Goal: Book appointment/travel/reservation

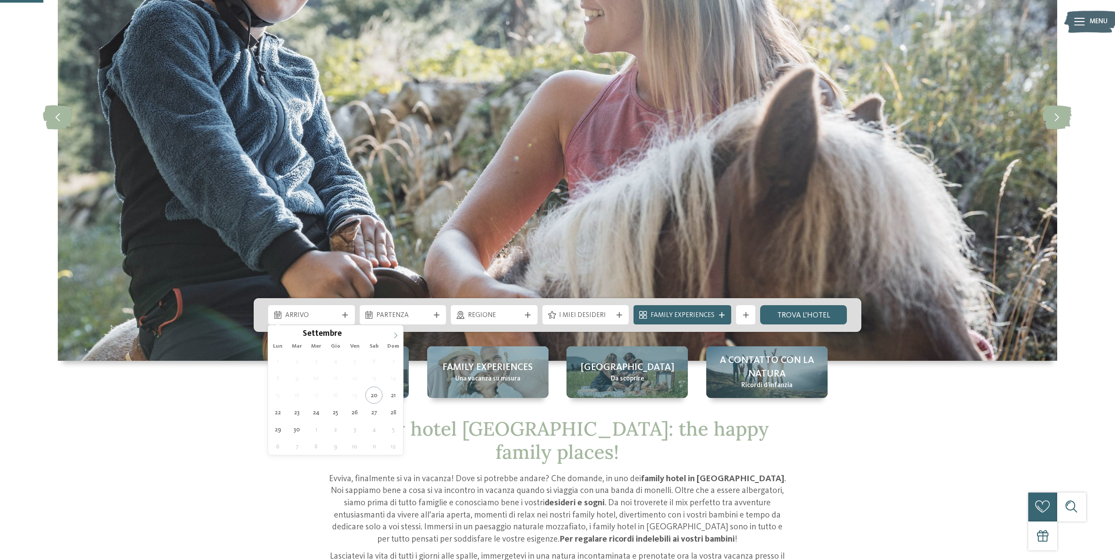
click at [391, 332] on span at bounding box center [395, 332] width 15 height 15
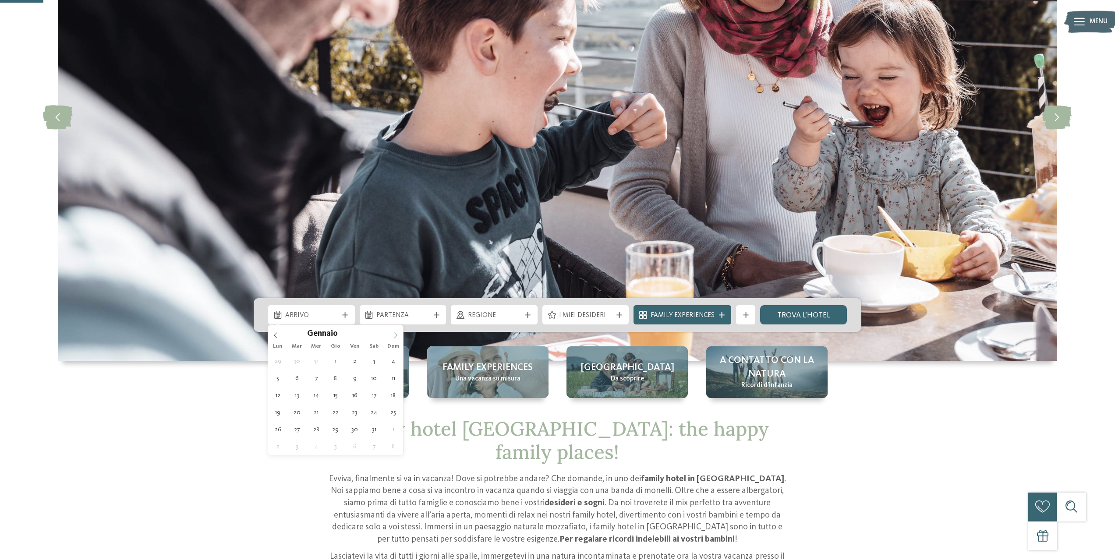
type input "****"
click at [396, 329] on span at bounding box center [395, 332] width 15 height 15
type div "[DATE]"
type input "****"
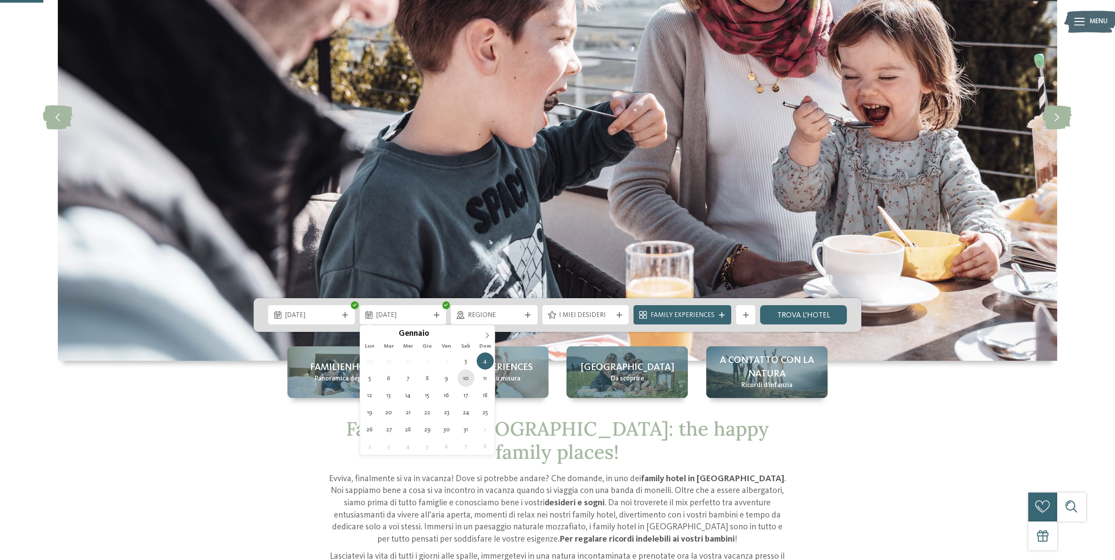
type div "[DATE]"
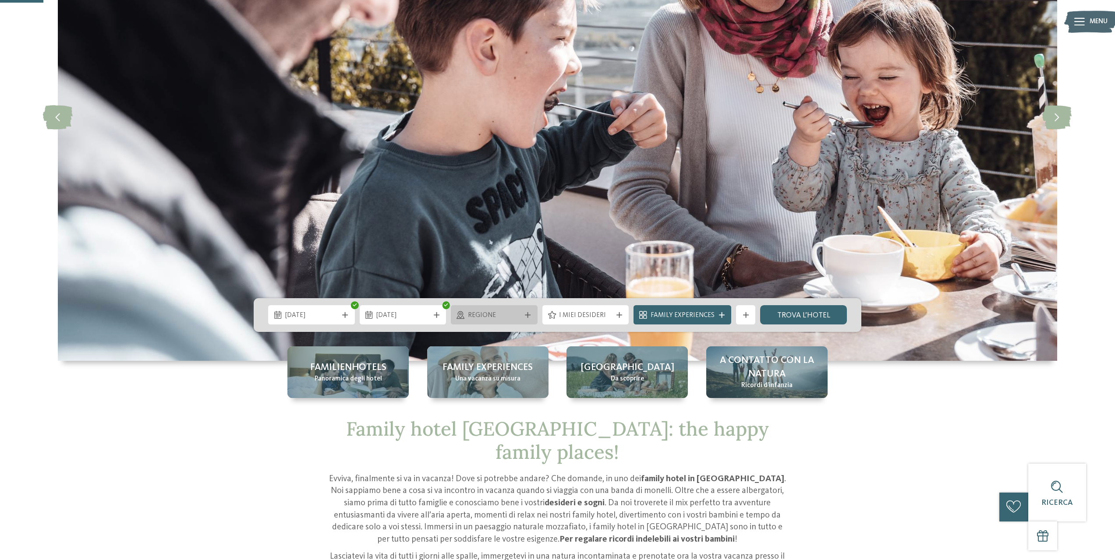
click at [496, 320] on span "Regione" at bounding box center [494, 316] width 53 height 10
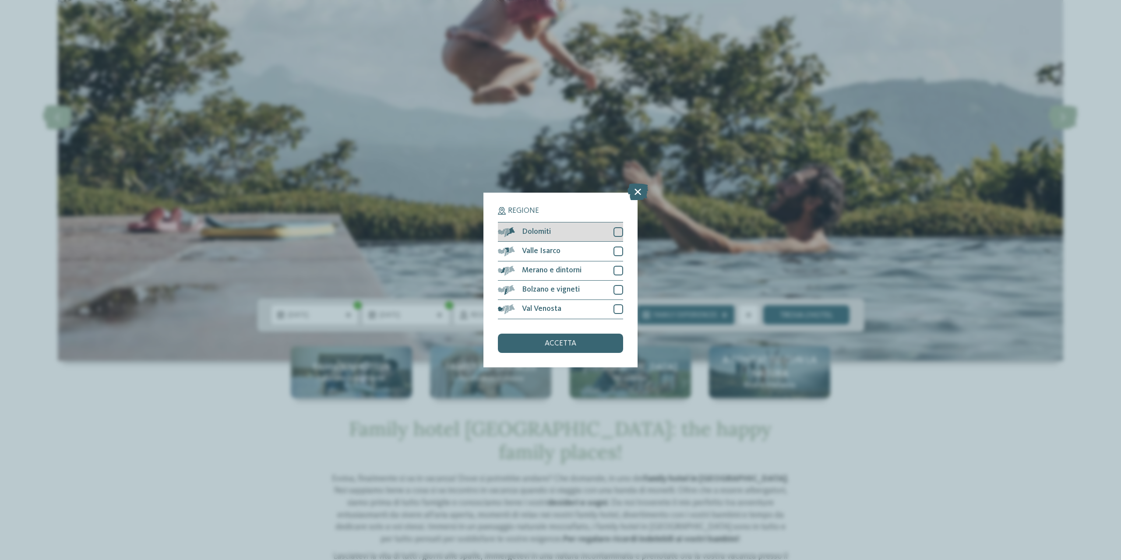
click at [619, 230] on div at bounding box center [619, 232] width 10 height 10
click at [624, 245] on div "Regione Dolomiti [GEOGRAPHIC_DATA]" at bounding box center [561, 280] width 154 height 174
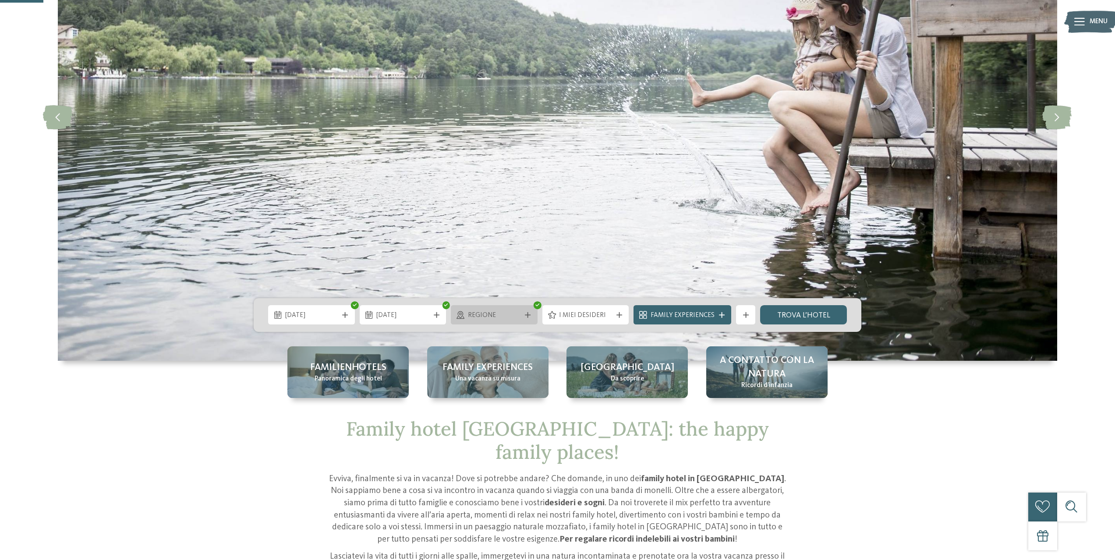
click at [527, 315] on icon at bounding box center [528, 315] width 6 height 6
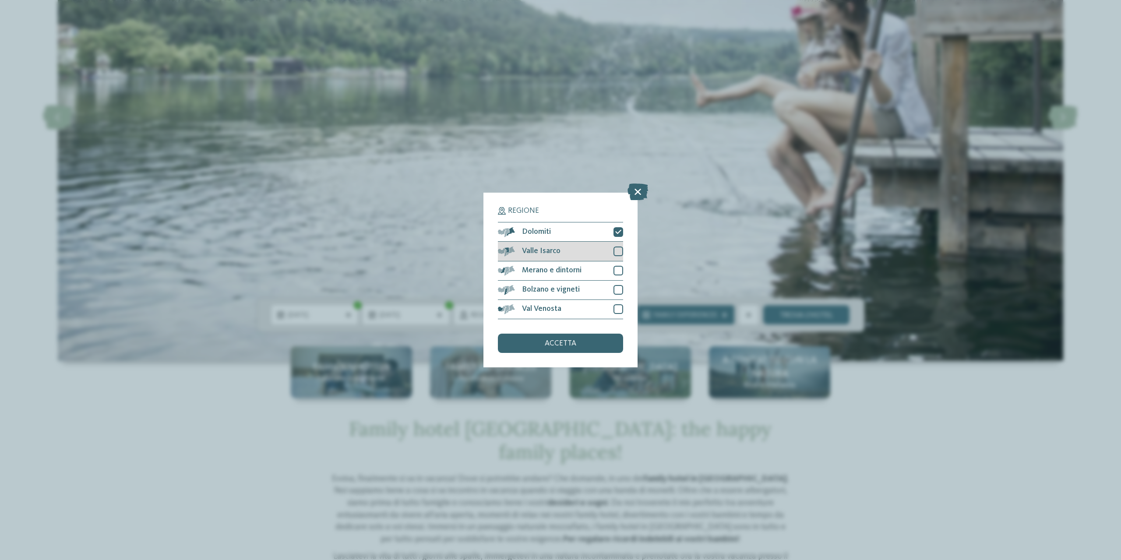
click at [620, 250] on div at bounding box center [619, 252] width 10 height 10
click at [620, 269] on div at bounding box center [619, 271] width 10 height 10
click at [618, 307] on div at bounding box center [619, 309] width 10 height 10
click at [595, 343] on div "accetta" at bounding box center [560, 343] width 125 height 19
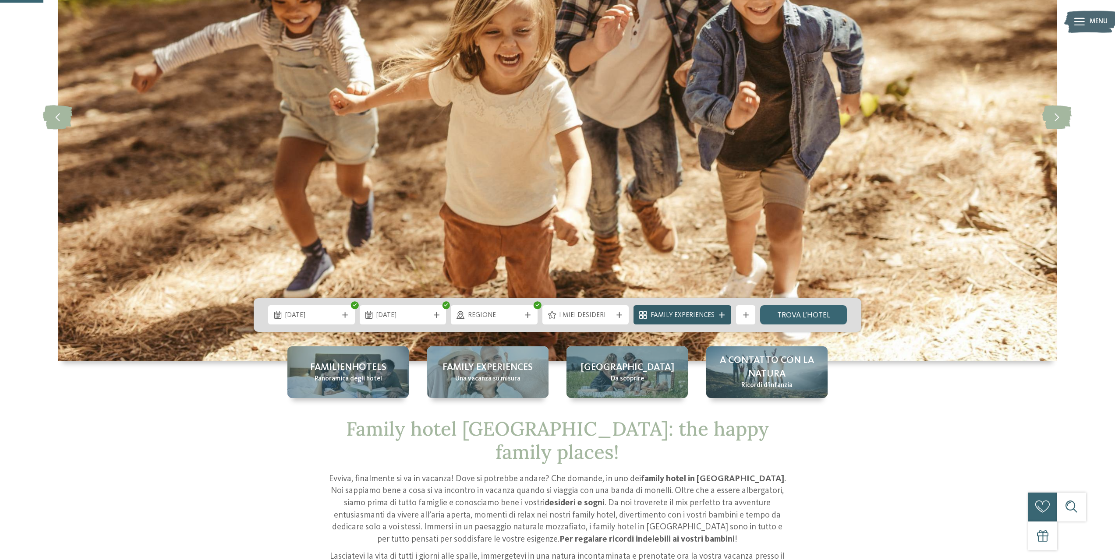
click at [720, 317] on icon at bounding box center [722, 315] width 6 height 6
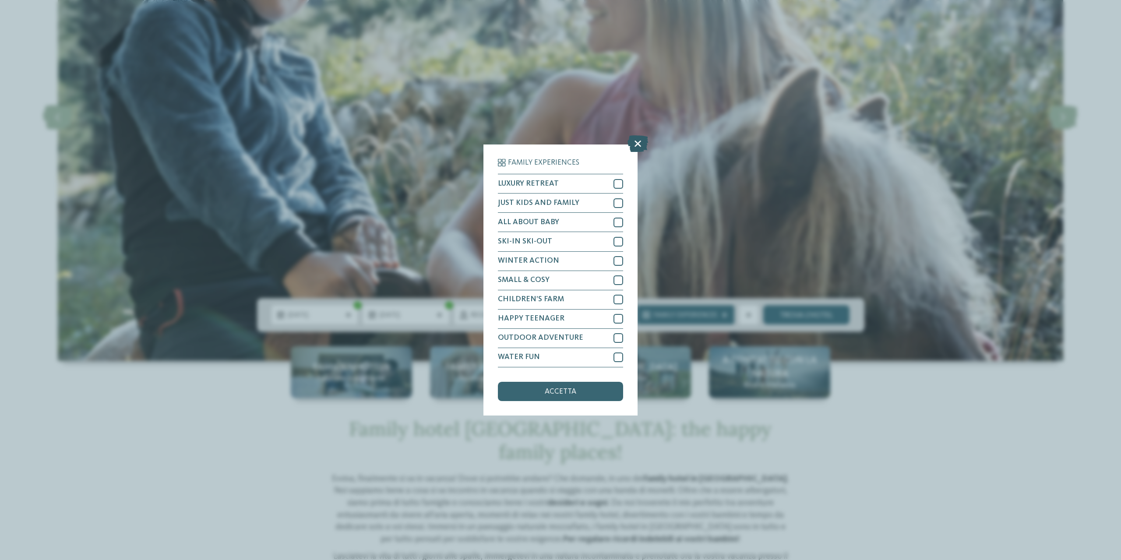
click at [634, 146] on icon at bounding box center [638, 144] width 21 height 17
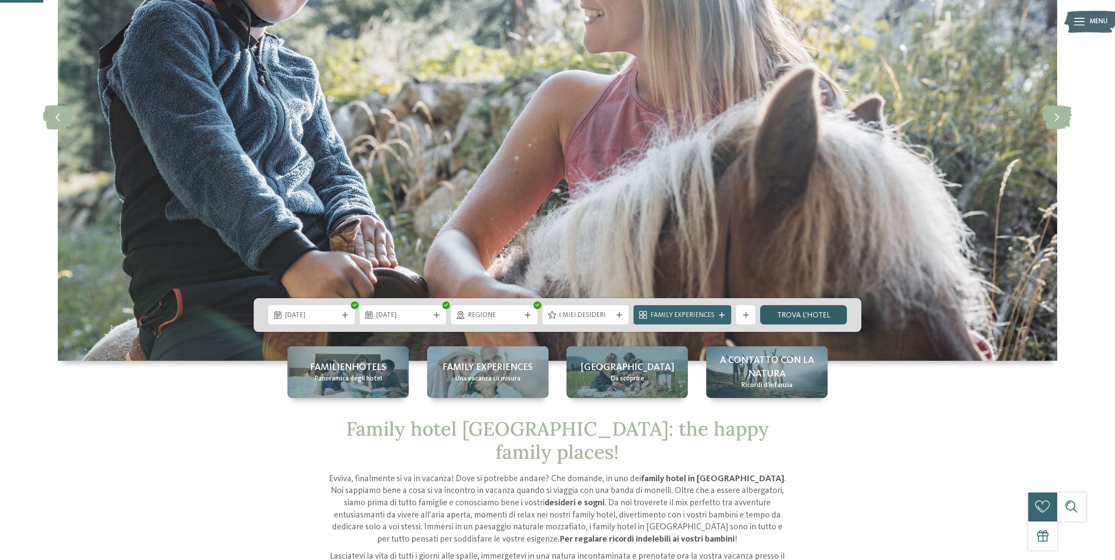
click at [782, 319] on link "trova l’hotel" at bounding box center [803, 314] width 87 height 19
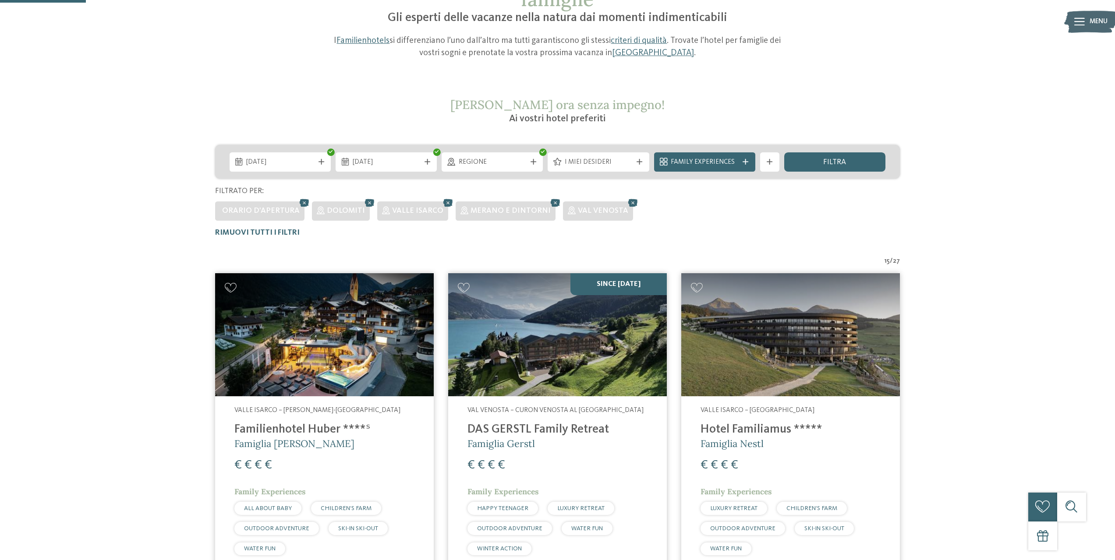
scroll to position [102, 0]
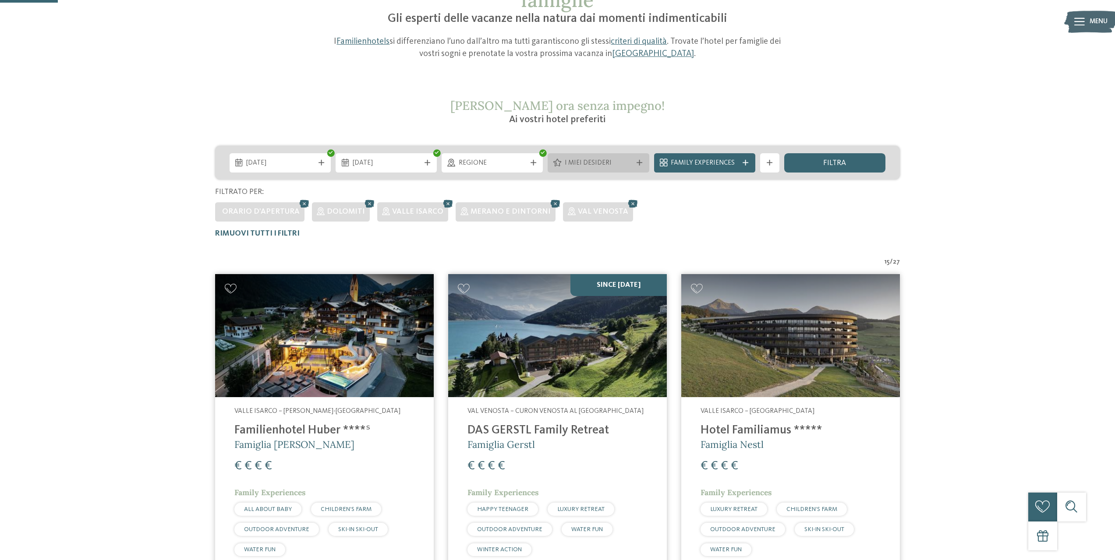
click at [599, 167] on span "I miei desideri" at bounding box center [598, 164] width 67 height 10
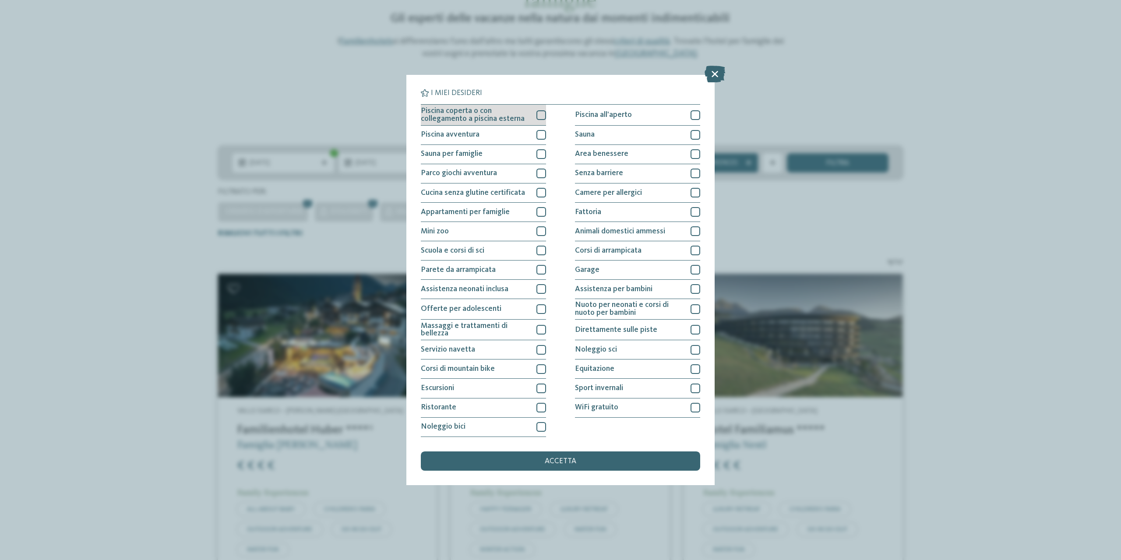
click at [541, 115] on div at bounding box center [542, 115] width 10 height 10
click at [572, 461] on span "accetta" at bounding box center [561, 462] width 32 height 8
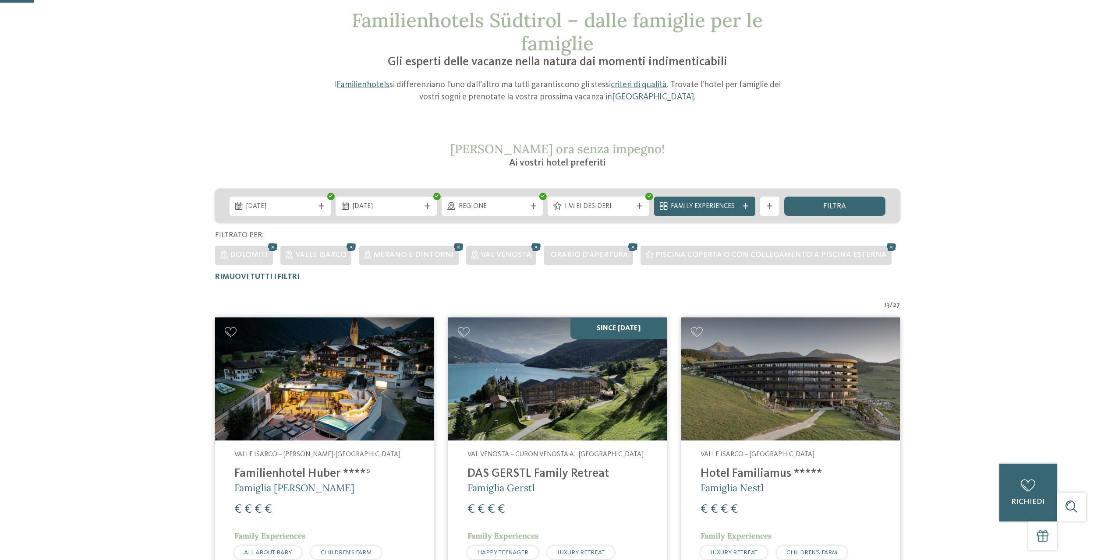
scroll to position [58, 0]
click at [839, 203] on span "filtra" at bounding box center [834, 207] width 23 height 8
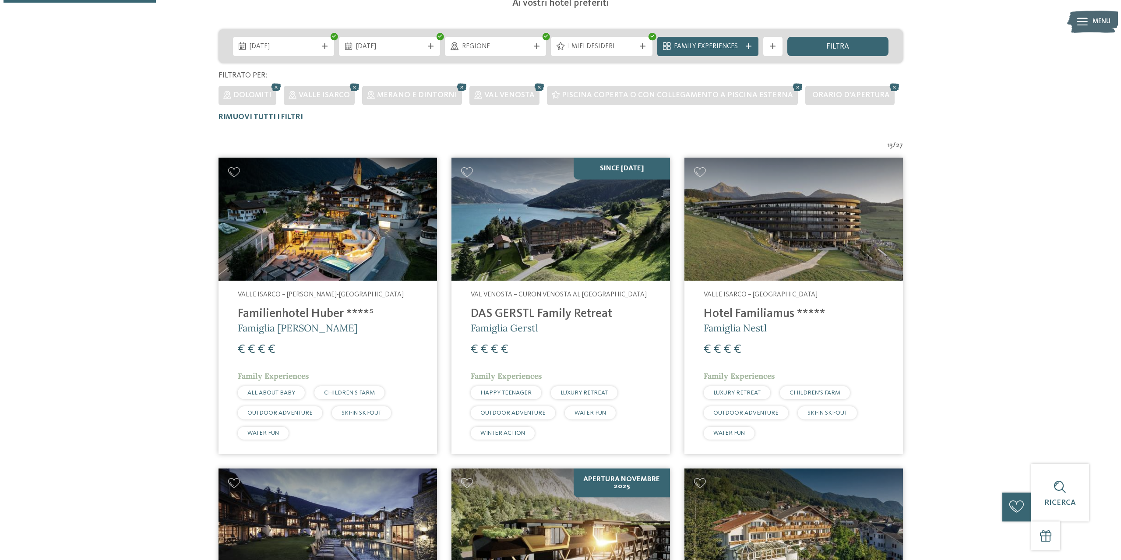
scroll to position [190, 0]
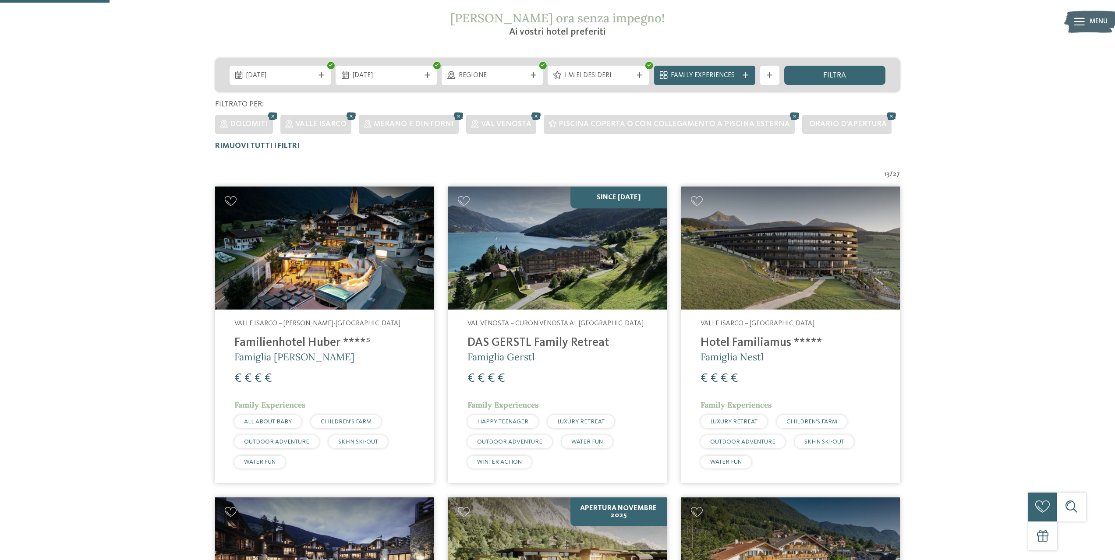
click at [279, 341] on h4 "Familienhotel Huber ****ˢ" at bounding box center [324, 343] width 180 height 14
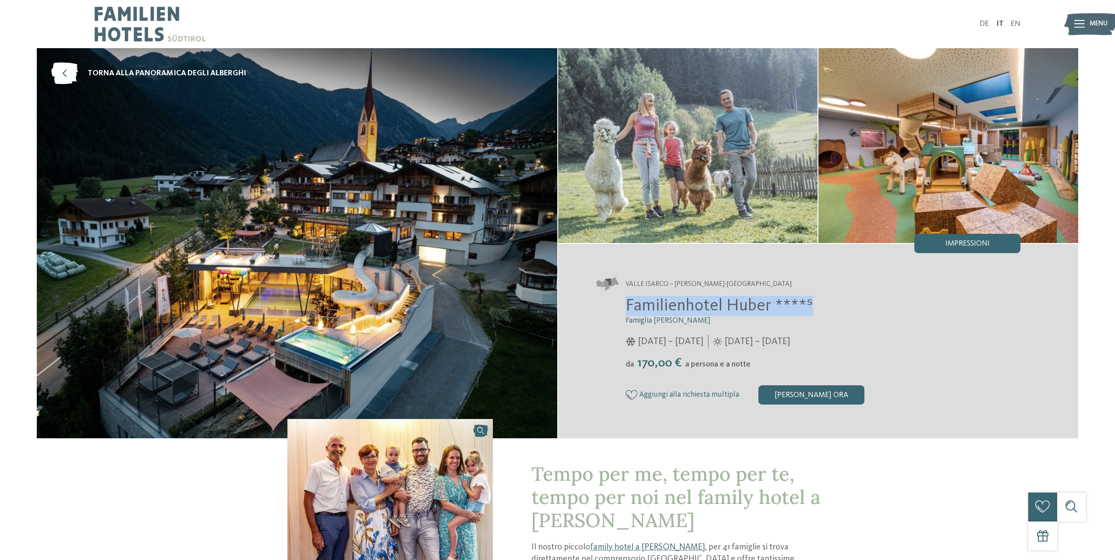
drag, startPoint x: 624, startPoint y: 306, endPoint x: 831, endPoint y: 297, distance: 207.8
click at [831, 297] on div "Familienhotel Huber ****ˢ Famiglia Stolz 05/12/2025 – 12/04/2026 da" at bounding box center [809, 350] width 424 height 109
copy span "Familienhotel Huber ****ˢ"
